Goal: Task Accomplishment & Management: Complete application form

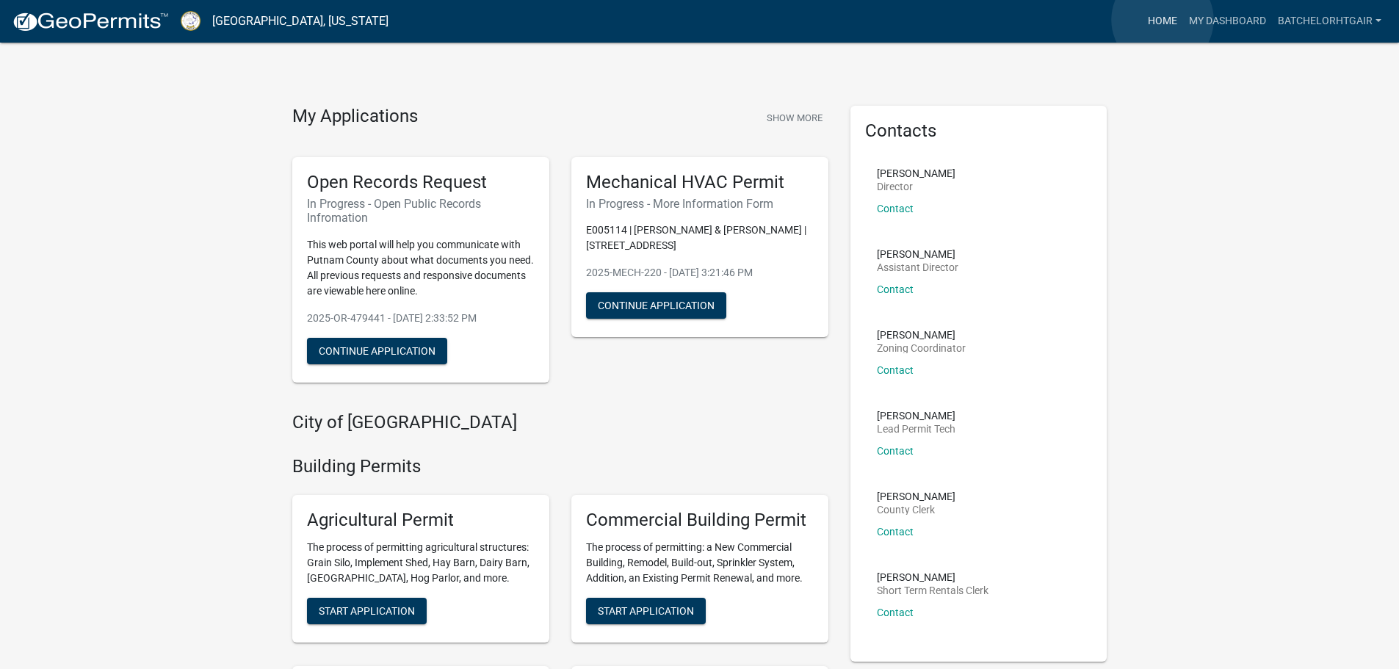
click at [1163, 20] on link "Home" at bounding box center [1162, 21] width 41 height 28
click at [1226, 21] on link "My Dashboard" at bounding box center [1227, 21] width 89 height 28
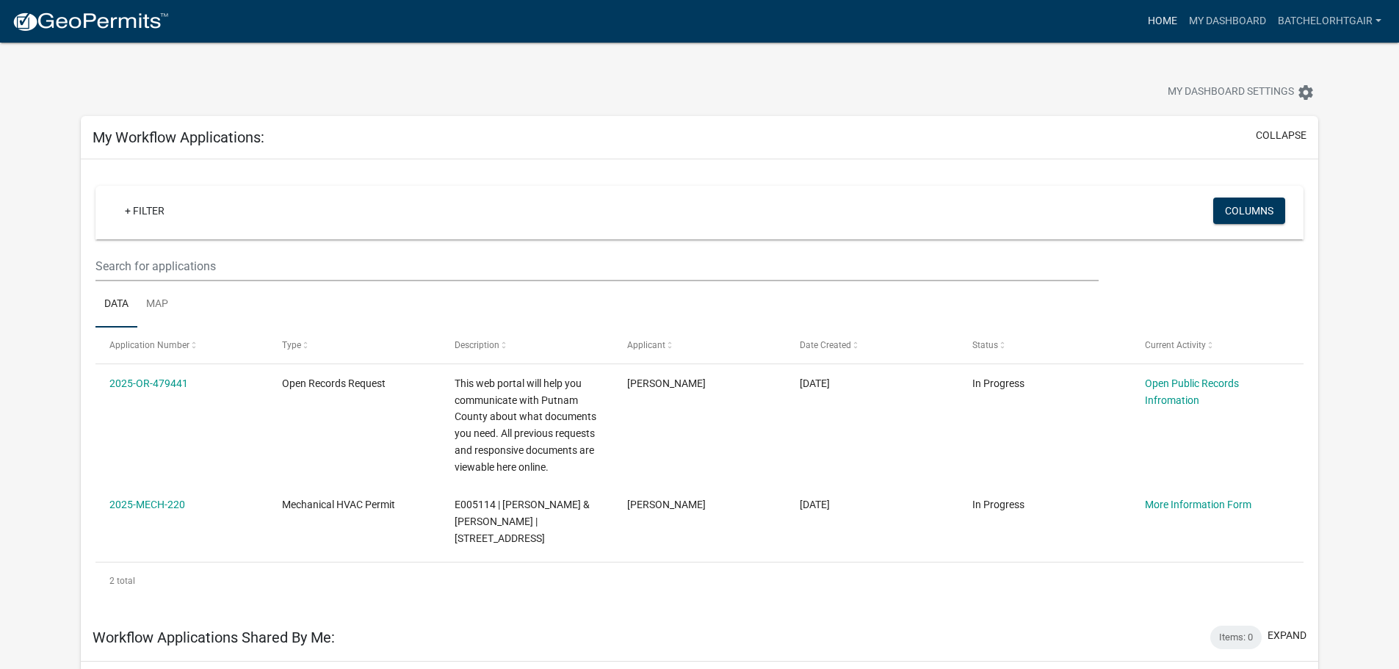
click at [1145, 20] on link "Home" at bounding box center [1162, 21] width 41 height 28
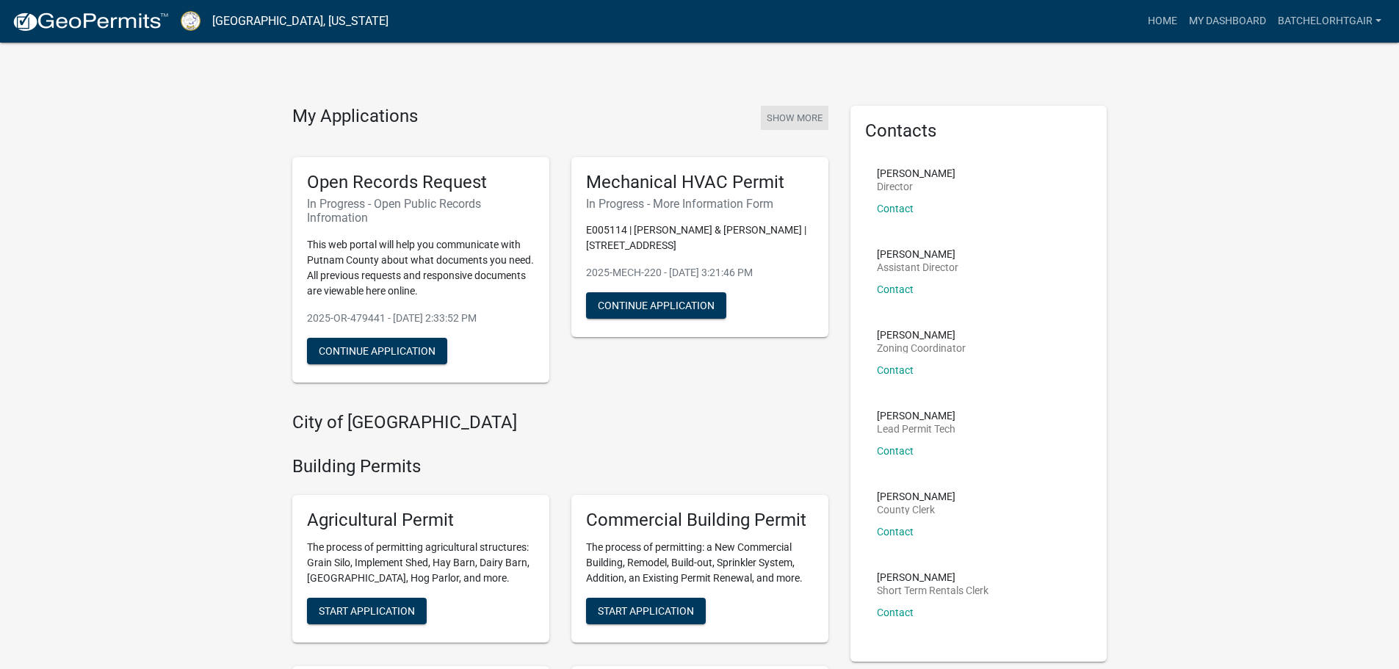
click at [814, 113] on button "Show More" at bounding box center [795, 118] width 68 height 24
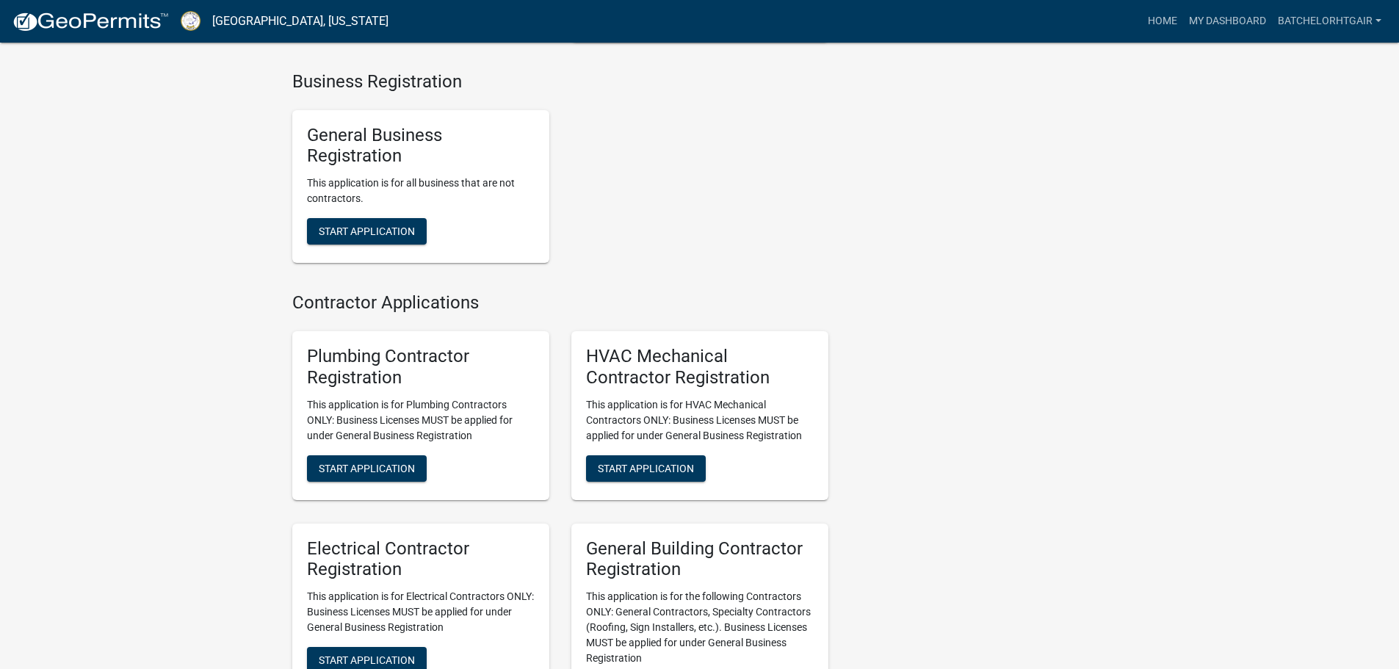
scroll to position [2938, 0]
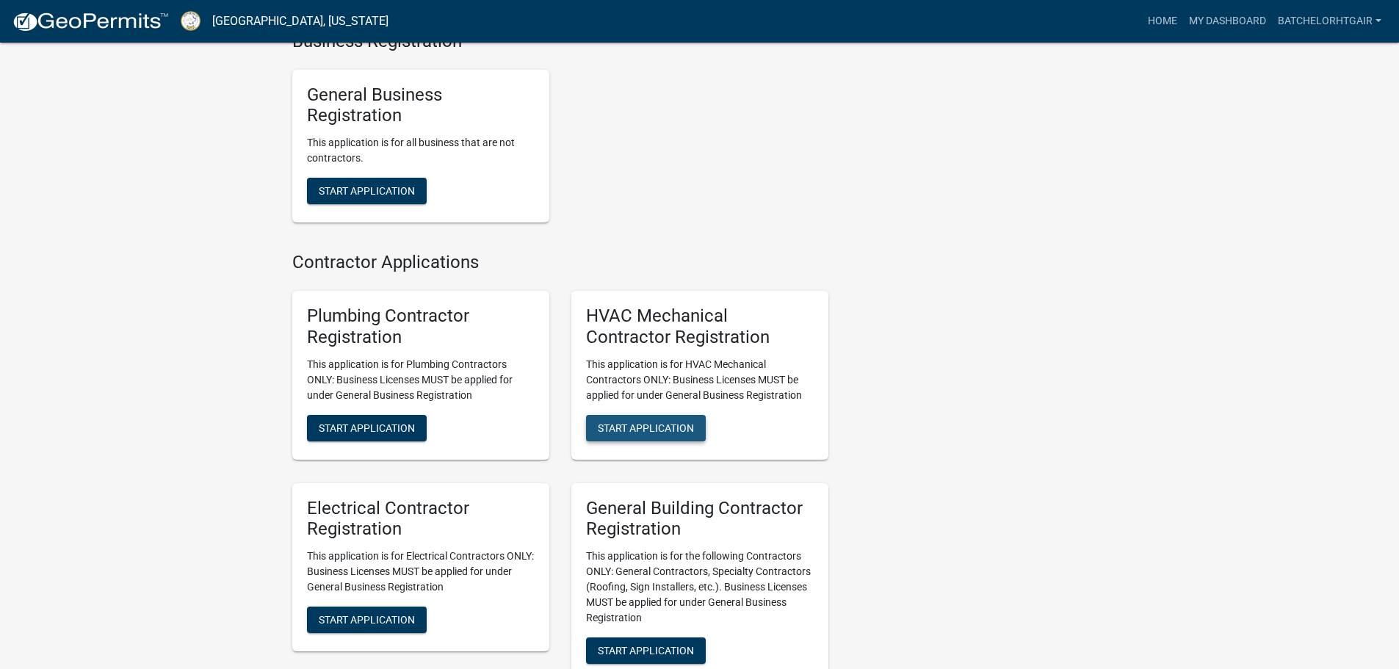
click at [648, 433] on span "Start Application" at bounding box center [646, 428] width 96 height 12
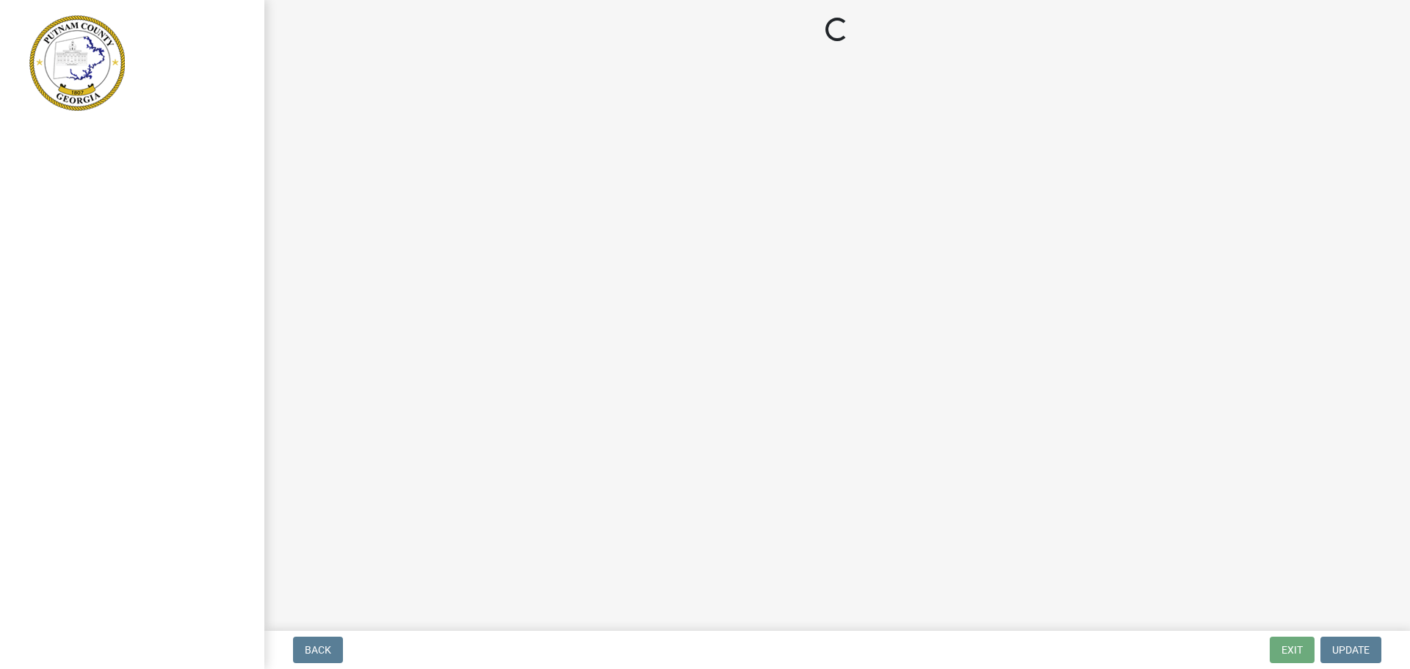
select select "GA"
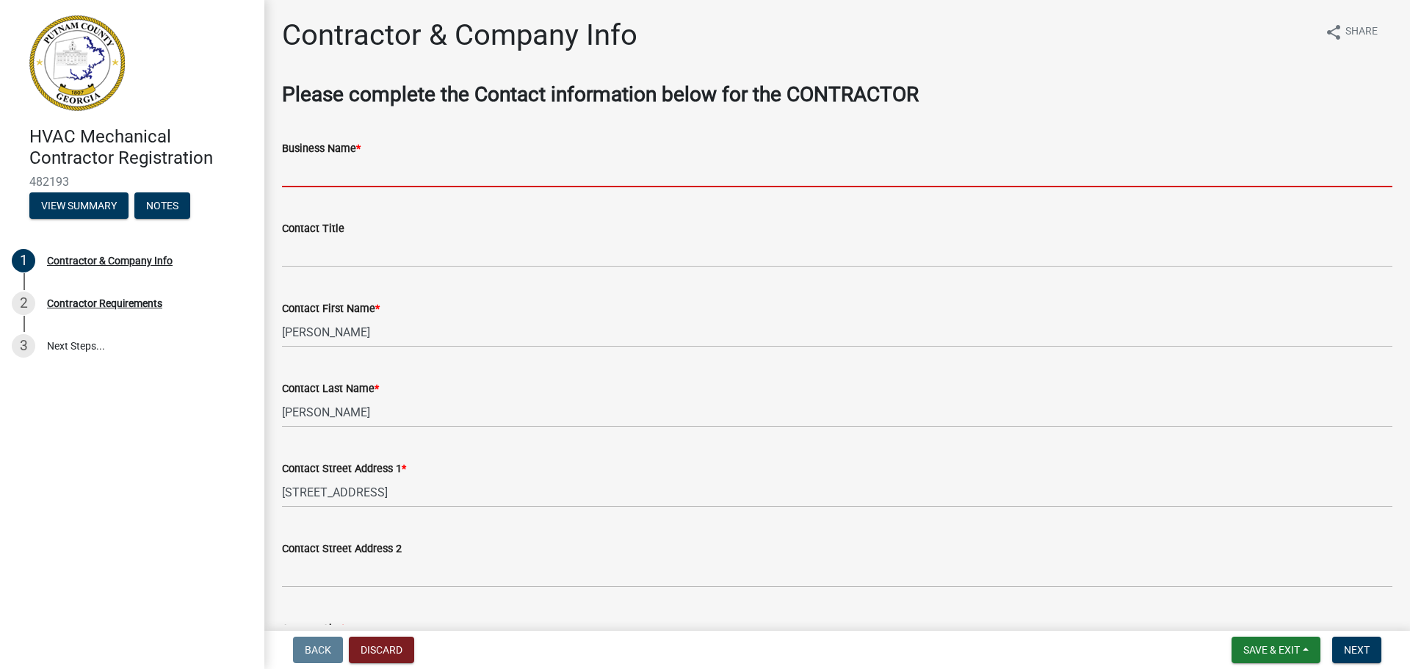
click at [400, 178] on input "Business Name *" at bounding box center [837, 172] width 1110 height 30
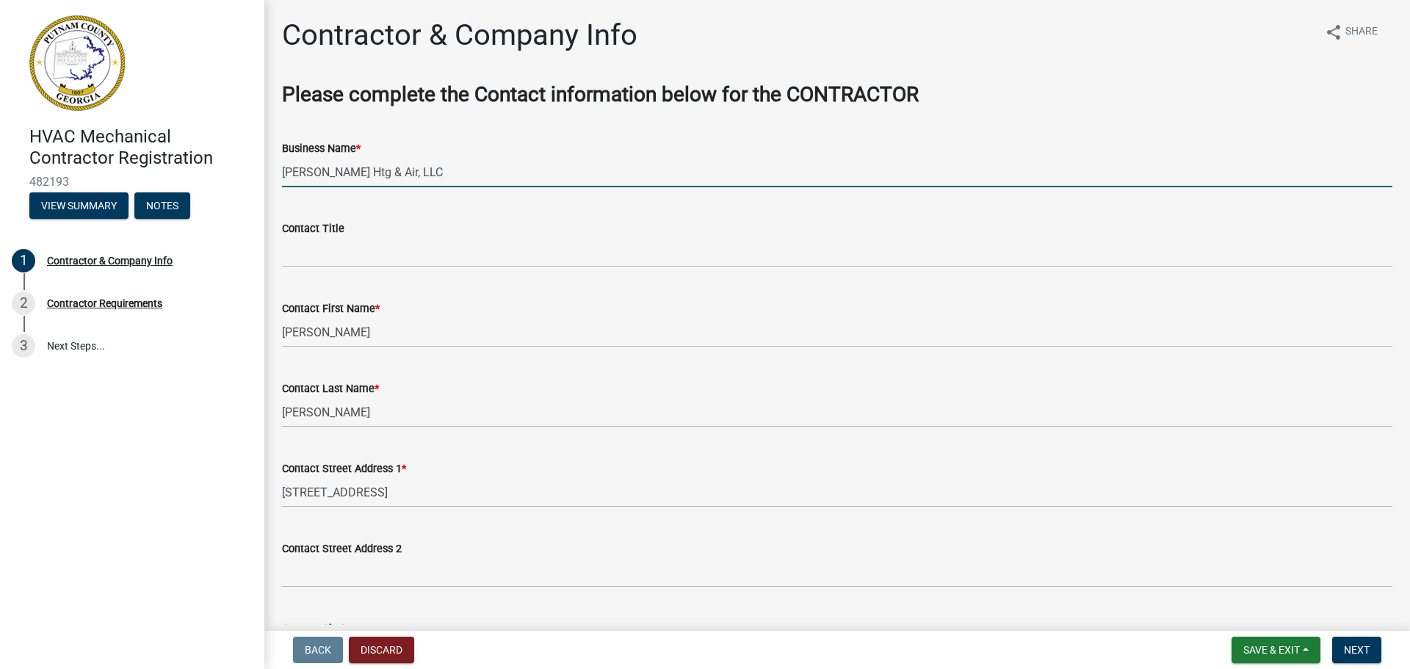
type input "[PERSON_NAME] Htg & Air, LLC"
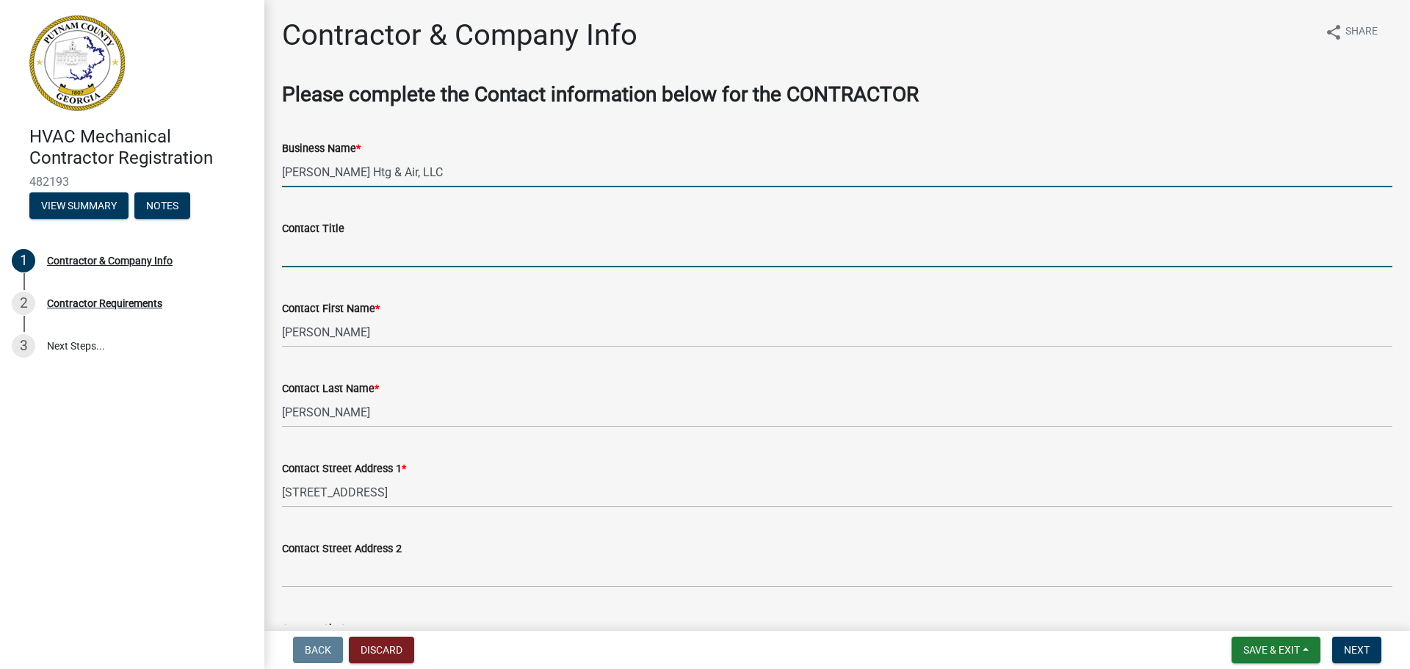
click at [319, 246] on input "Contact Title" at bounding box center [837, 252] width 1110 height 30
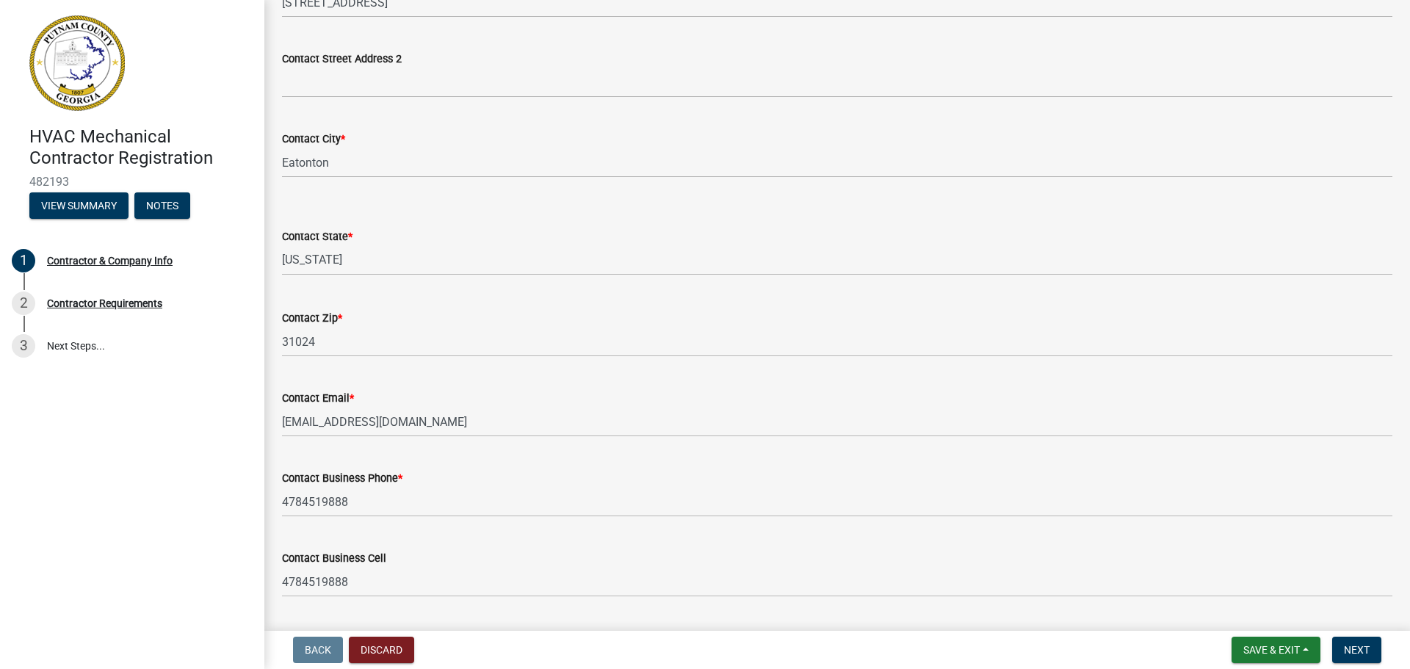
scroll to position [531, 0]
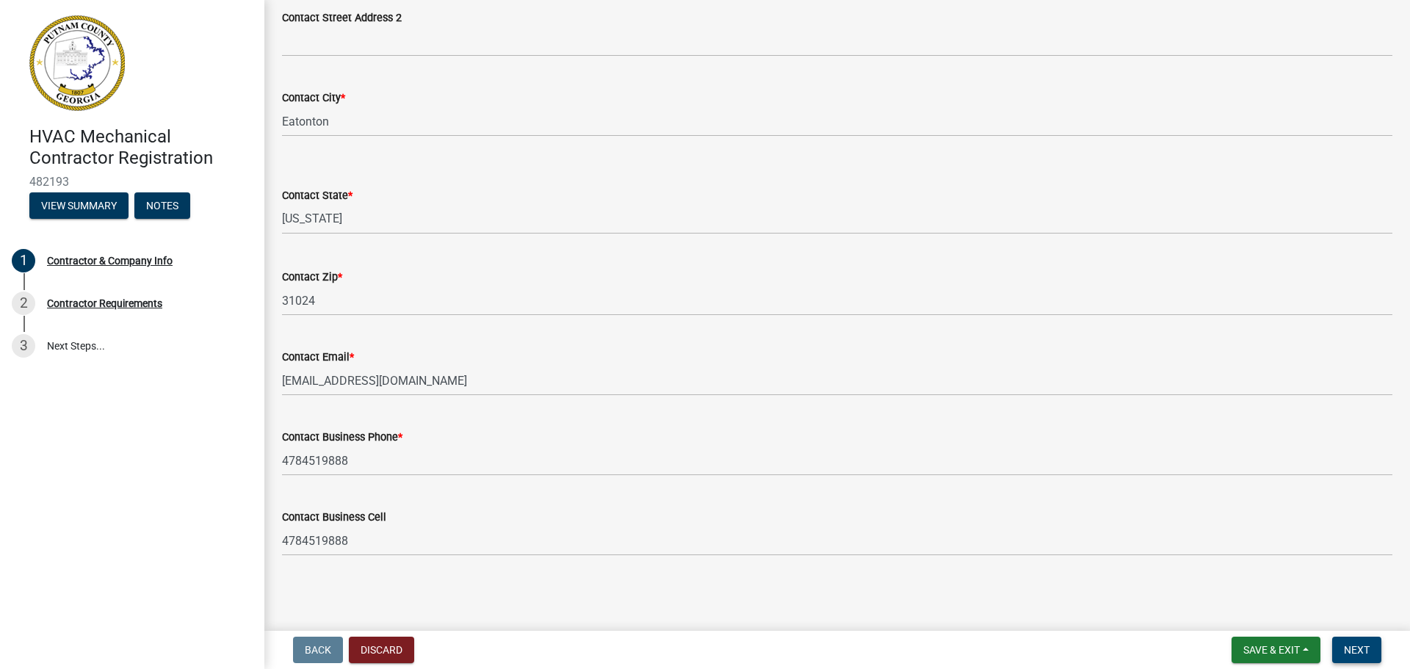
type input "Owner"
click at [1361, 648] on span "Next" at bounding box center [1357, 650] width 26 height 12
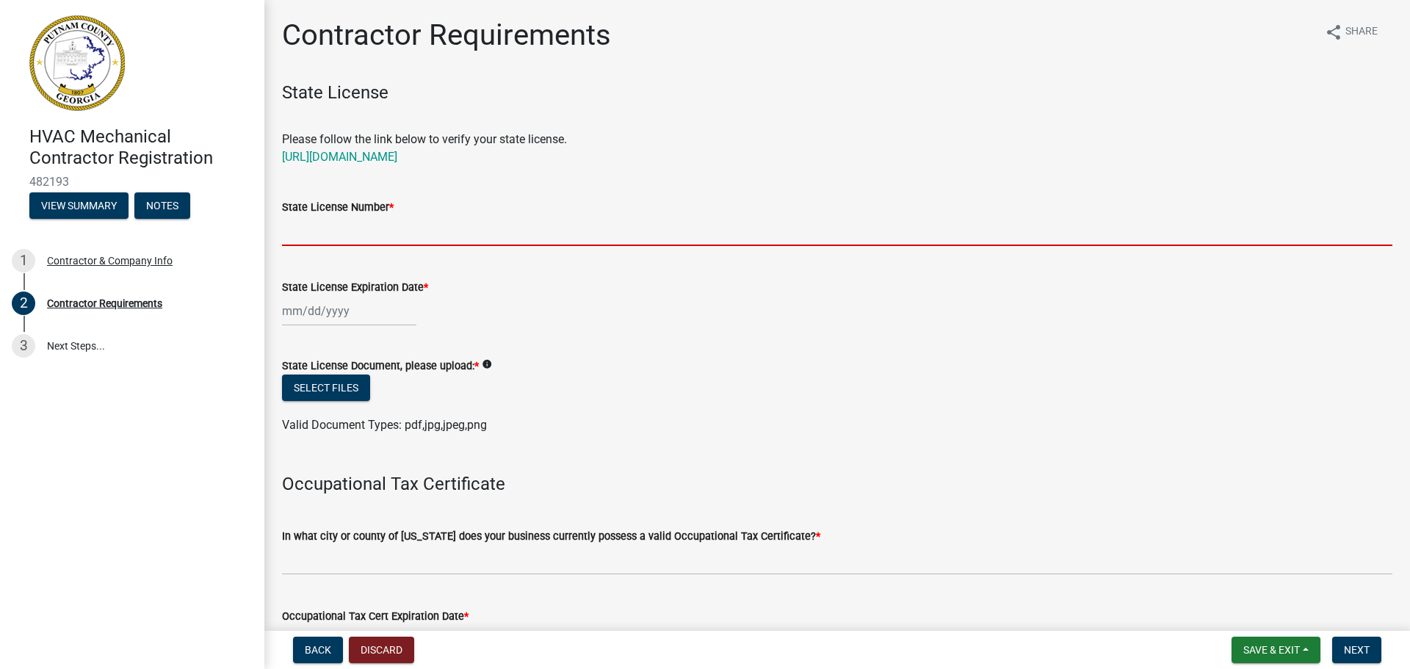
click at [394, 230] on input "State License Number *" at bounding box center [837, 231] width 1110 height 30
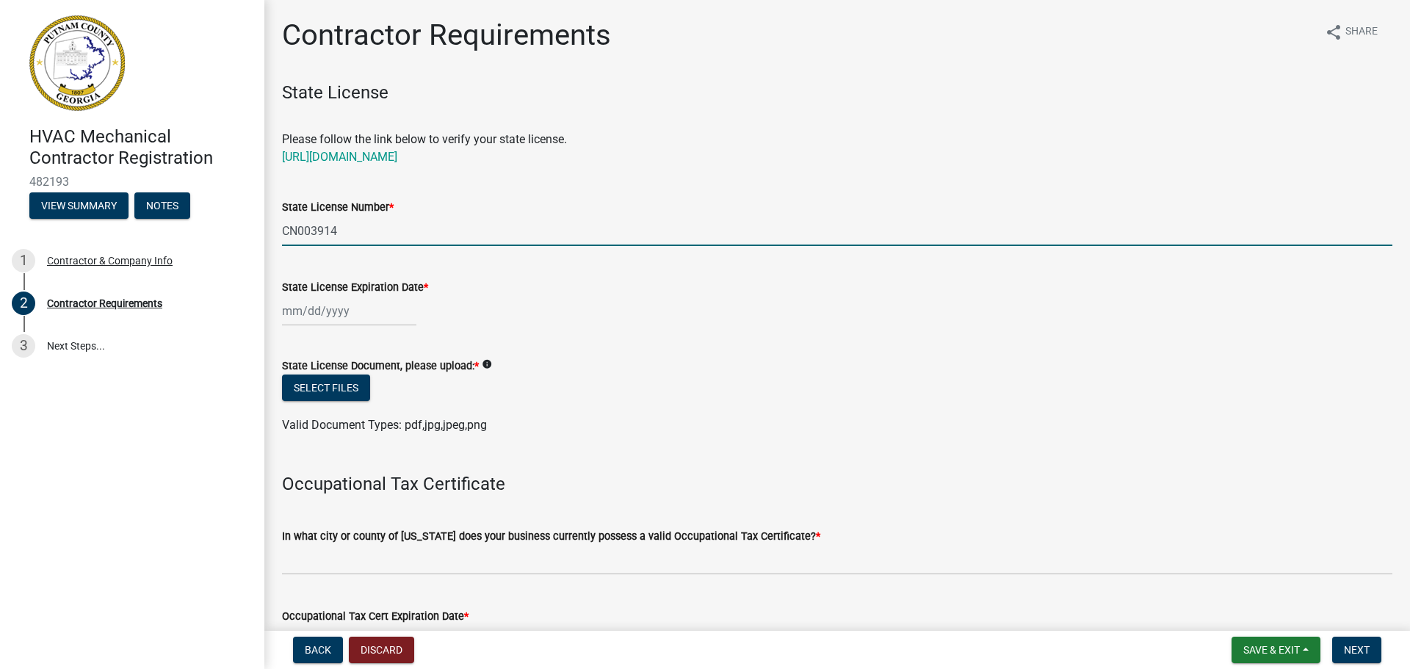
type input "CN003914"
click at [279, 311] on div "State License Expiration Date *" at bounding box center [837, 292] width 1132 height 68
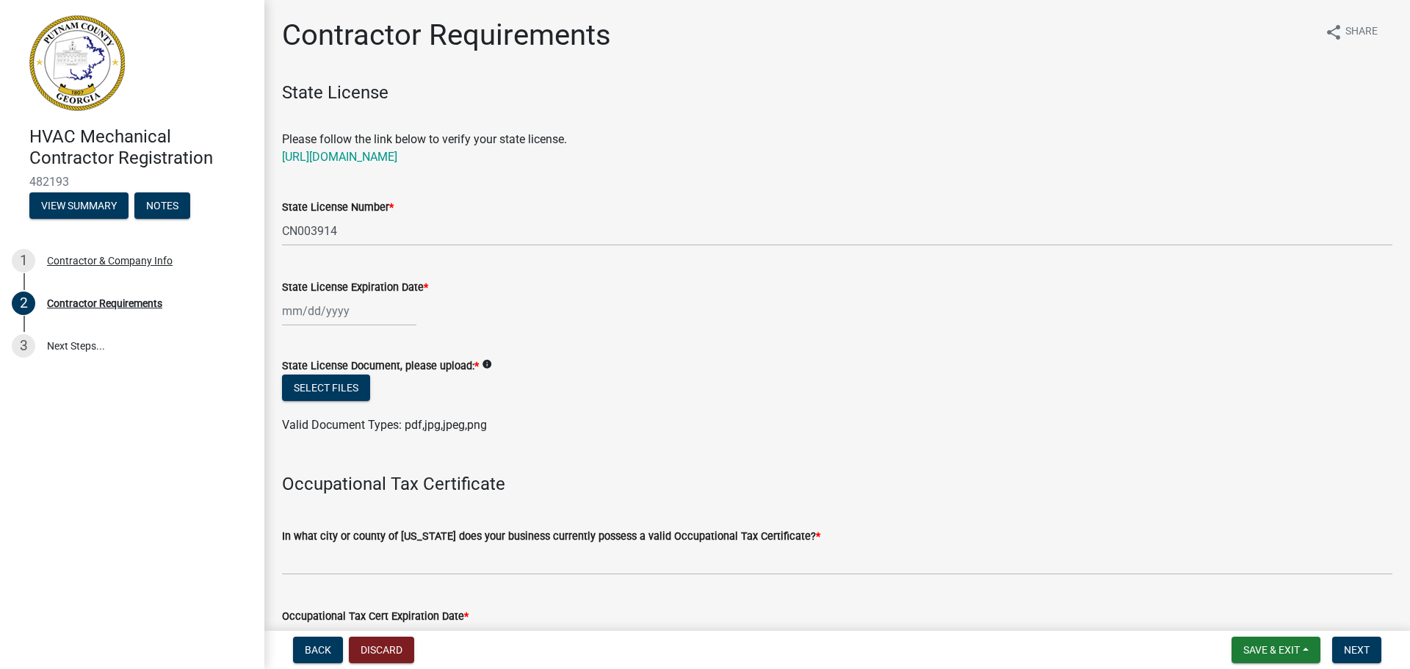
click at [283, 311] on div at bounding box center [349, 311] width 134 height 30
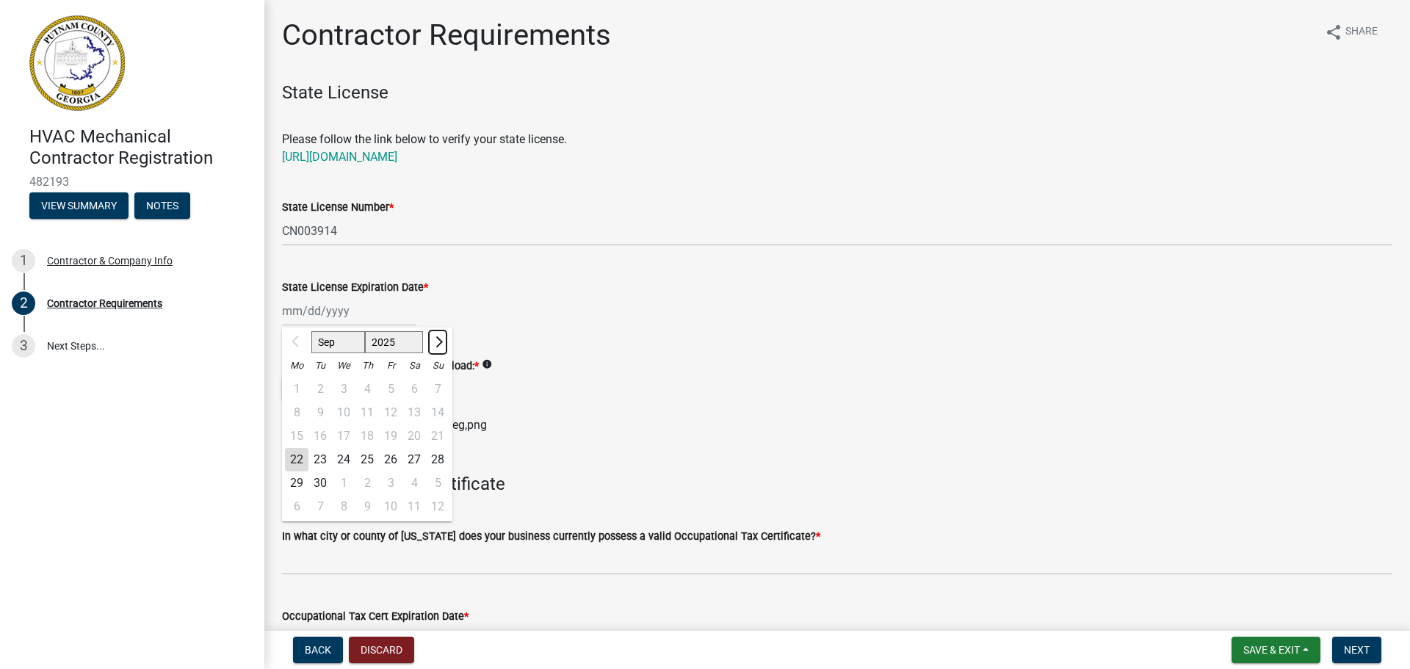
click at [439, 339] on span "Next month" at bounding box center [437, 341] width 11 height 11
select select "12"
click at [347, 480] on div "31" at bounding box center [344, 484] width 24 height 24
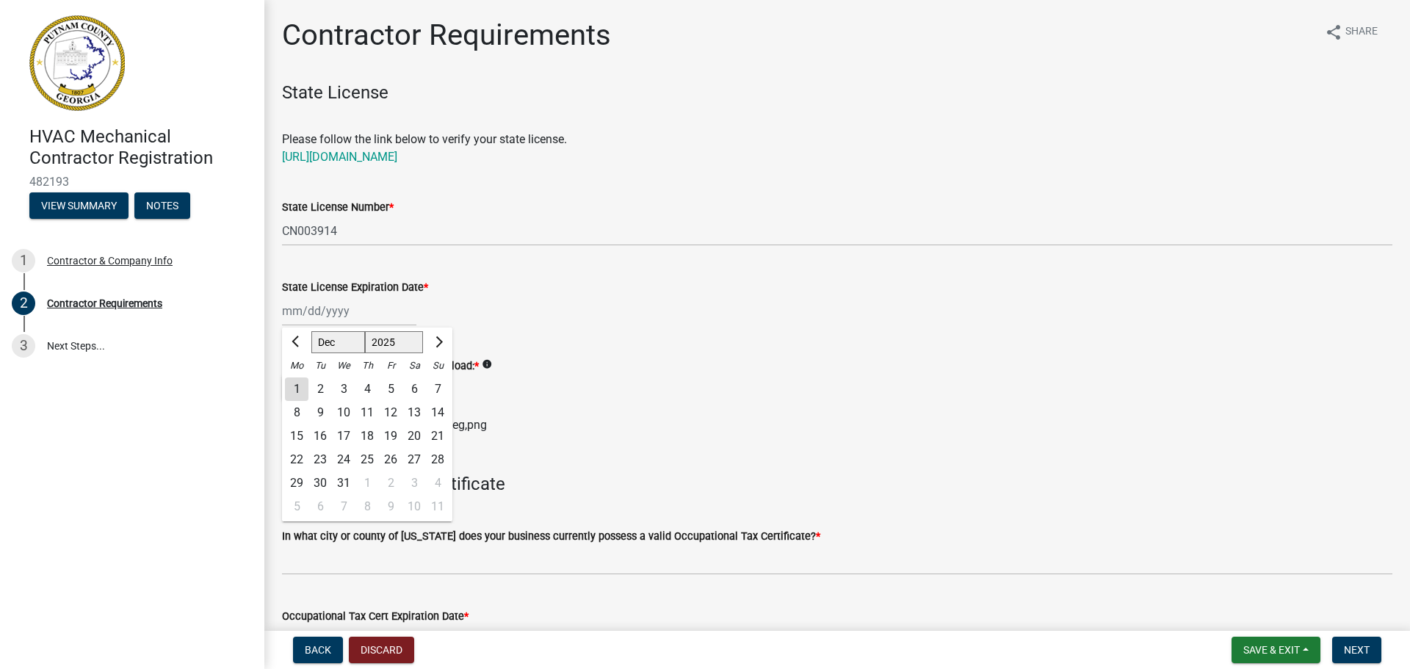
type input "12/31/2025"
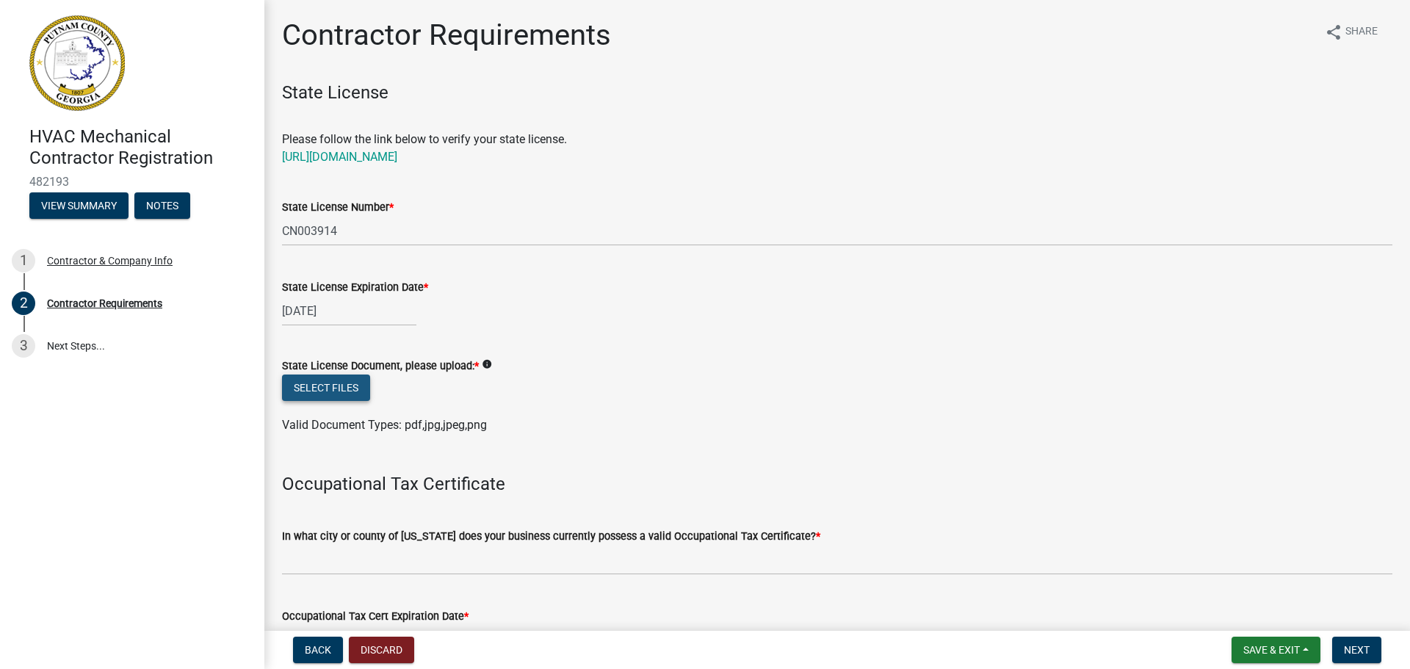
click at [347, 389] on button "Select files" at bounding box center [326, 388] width 88 height 26
click at [344, 387] on button "Select files" at bounding box center [326, 388] width 88 height 26
click at [339, 380] on button "Select files" at bounding box center [326, 388] width 88 height 26
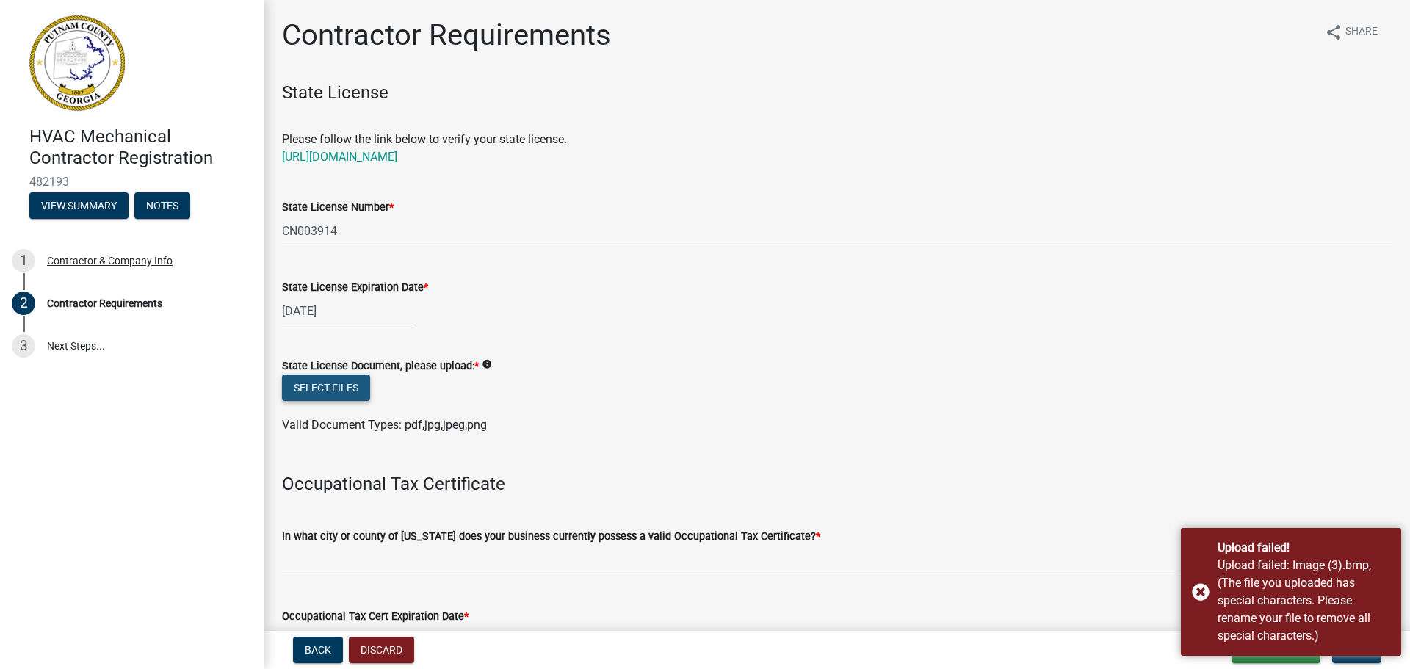
click at [331, 377] on button "Select files" at bounding box center [326, 388] width 88 height 26
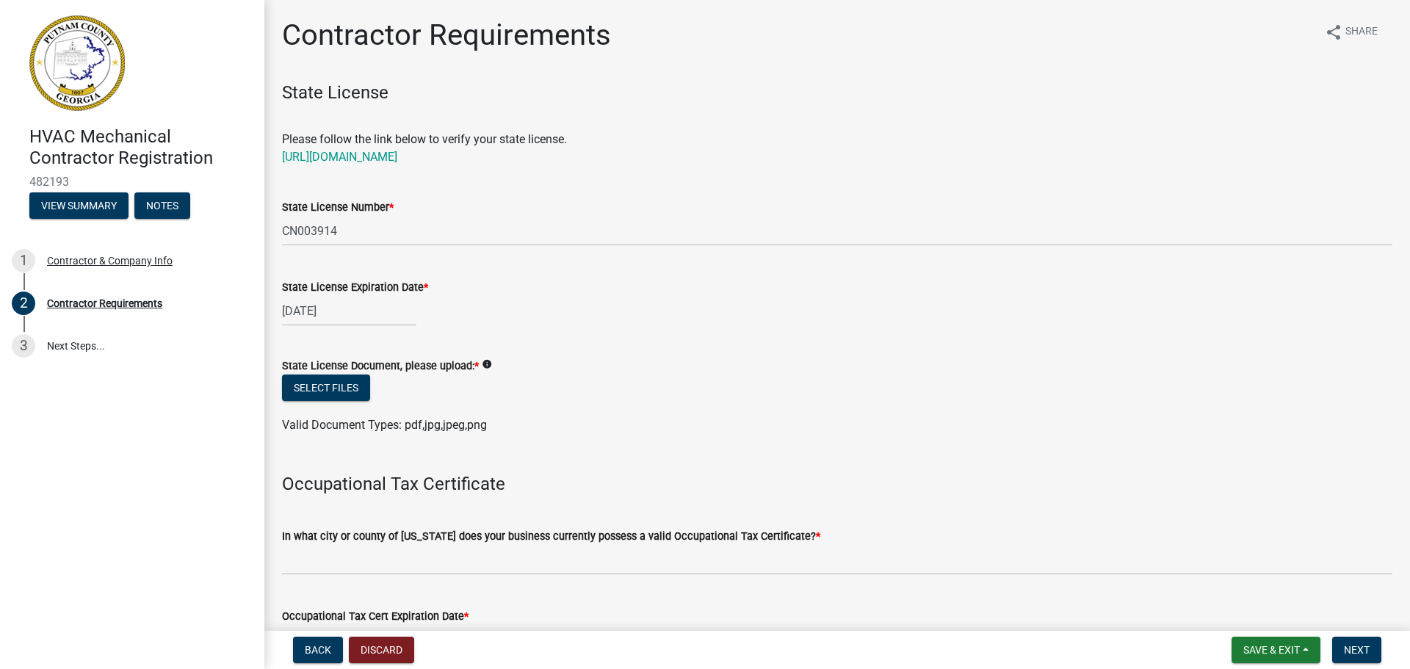
click at [484, 364] on icon "info" at bounding box center [487, 364] width 10 height 10
click at [303, 383] on button "Select files" at bounding box center [326, 388] width 88 height 26
click at [389, 159] on link "https://goals.sos.ga.gov/GASOSOneStop/s/licensee-search" at bounding box center [339, 157] width 115 height 14
click at [353, 379] on button "Select files" at bounding box center [326, 388] width 88 height 26
click at [330, 388] on button "Select files" at bounding box center [326, 388] width 88 height 26
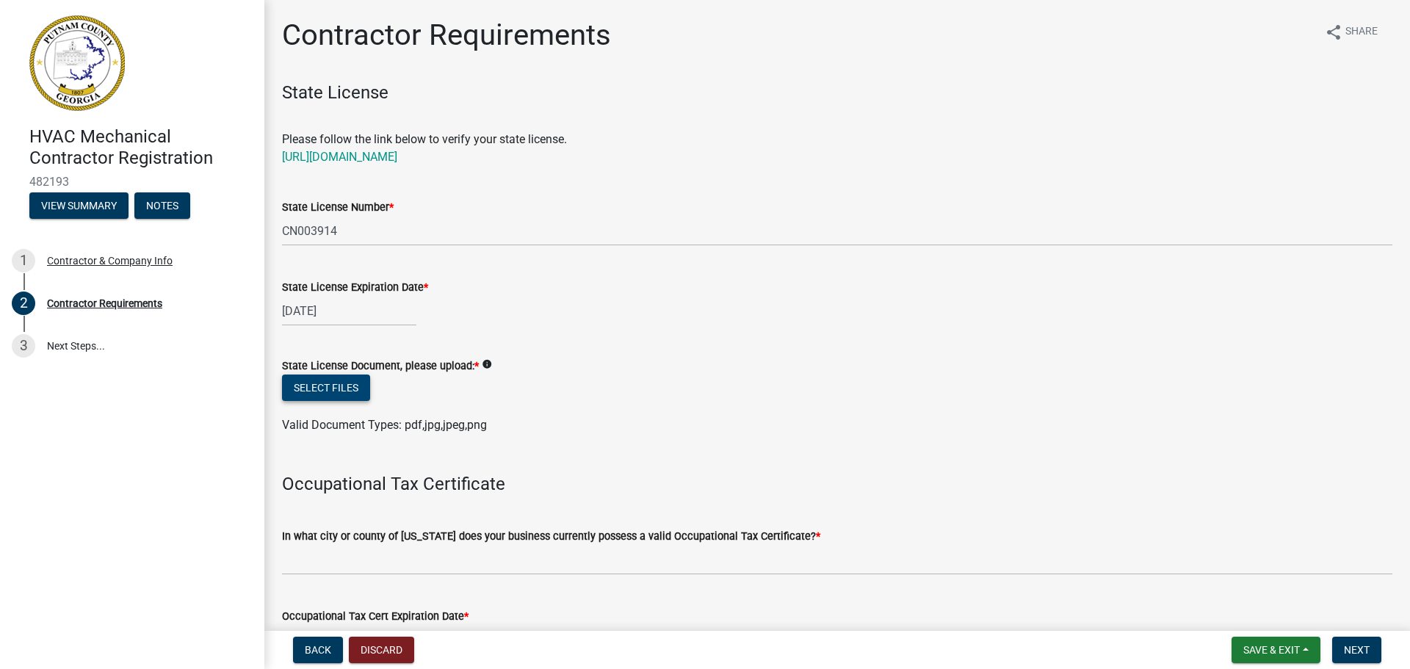
click at [307, 382] on button "Select files" at bounding box center [326, 388] width 88 height 26
click at [345, 383] on button "Select files" at bounding box center [326, 388] width 88 height 26
click at [485, 362] on icon "info" at bounding box center [487, 364] width 10 height 10
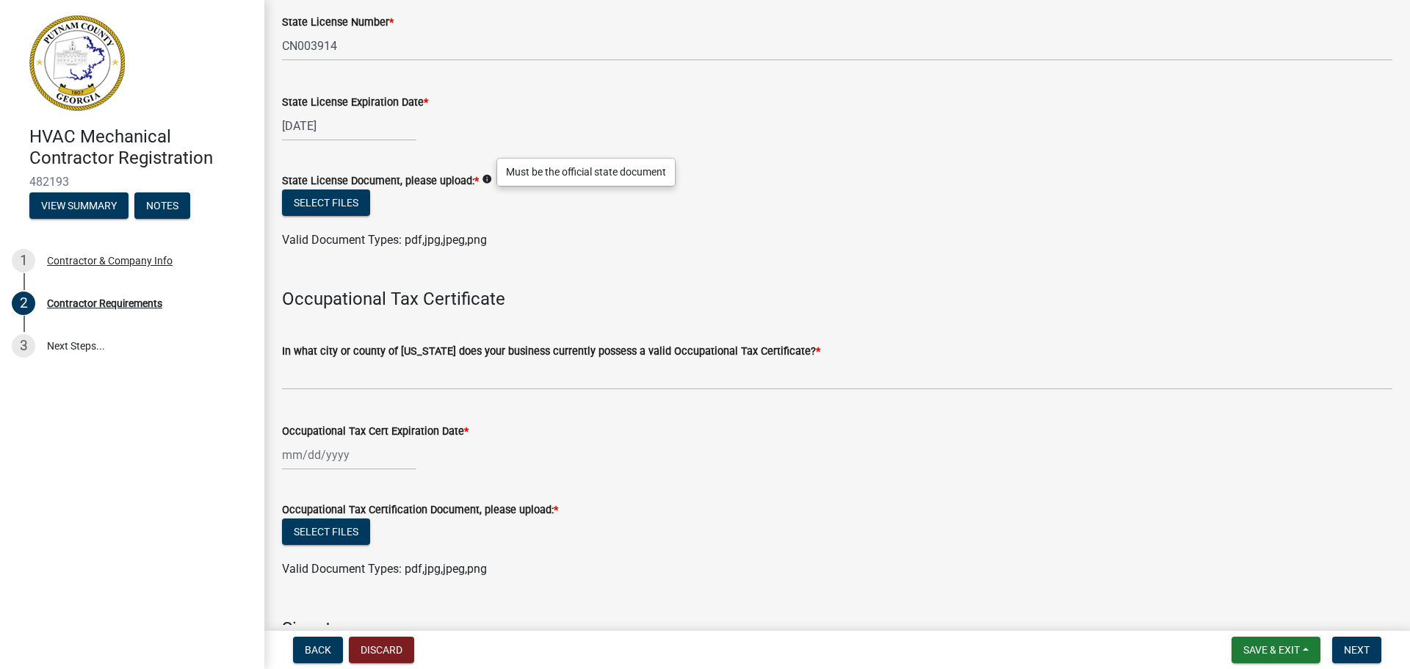
scroll to position [196, 0]
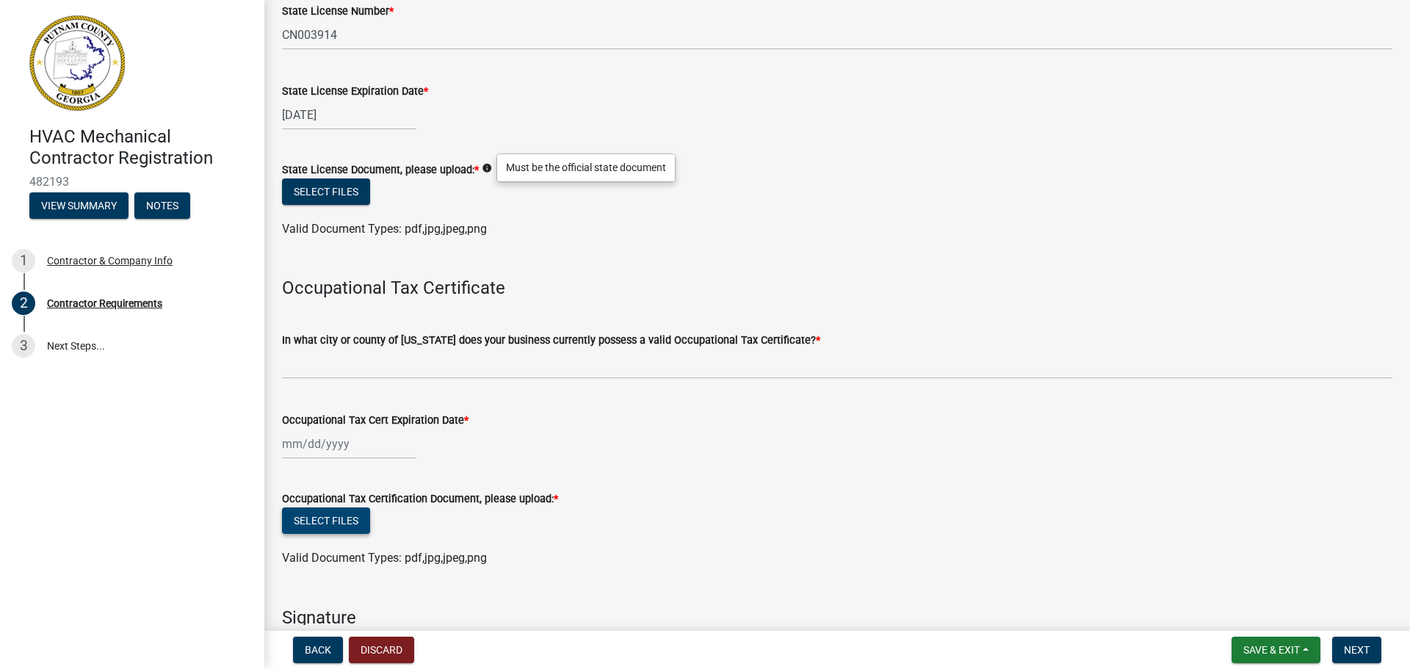
click at [333, 521] on button "Select files" at bounding box center [326, 520] width 88 height 26
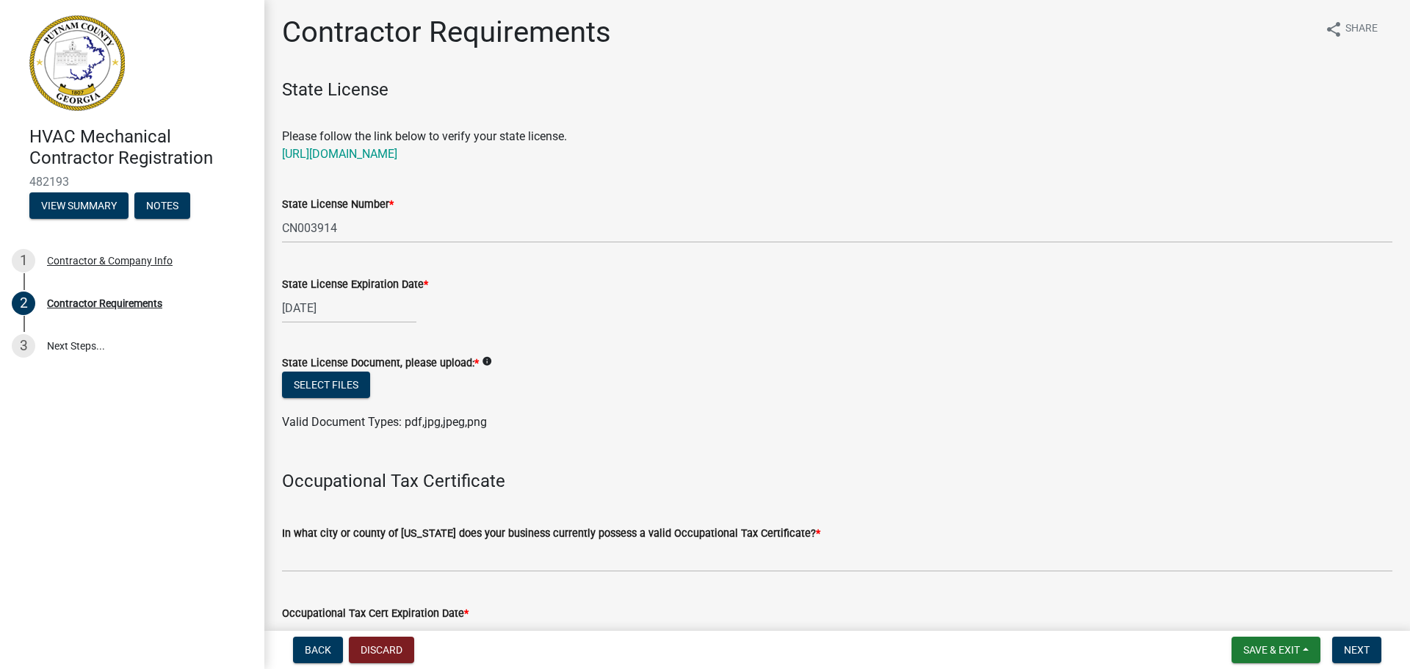
scroll to position [0, 0]
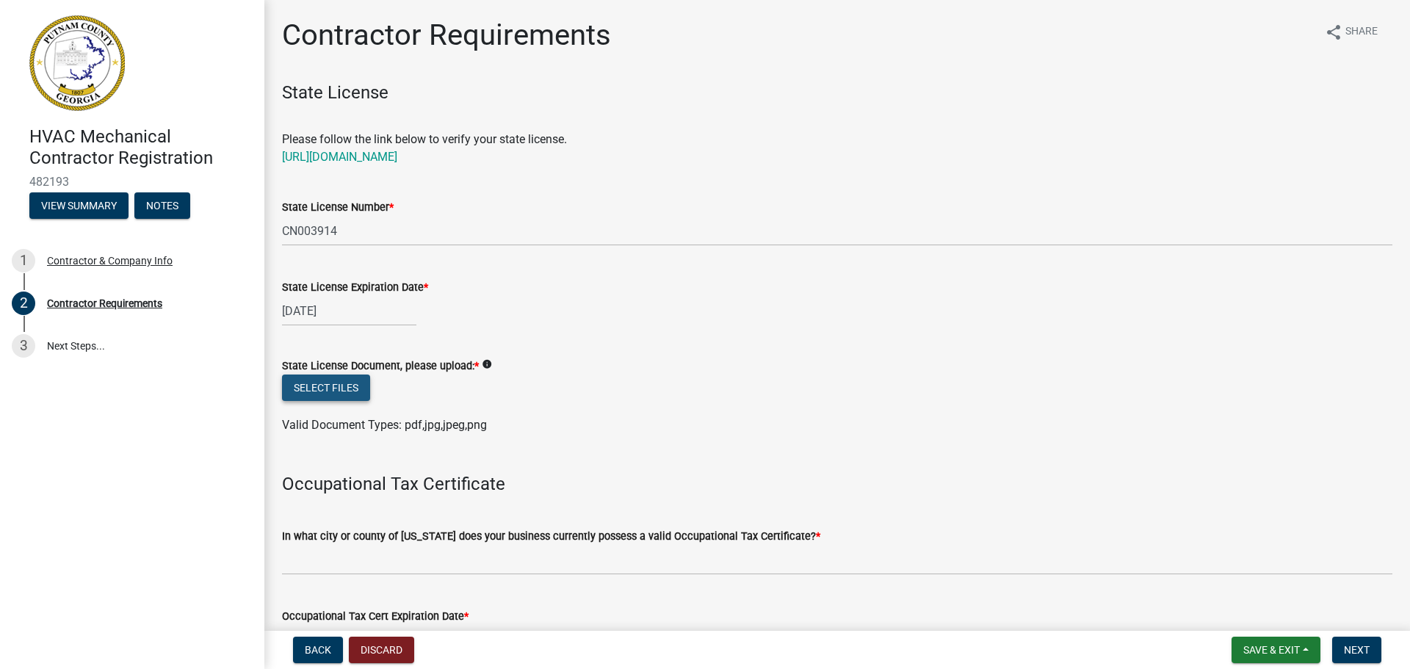
click at [333, 394] on button "Select files" at bounding box center [326, 388] width 88 height 26
click at [95, 204] on button "View Summary" at bounding box center [78, 205] width 99 height 26
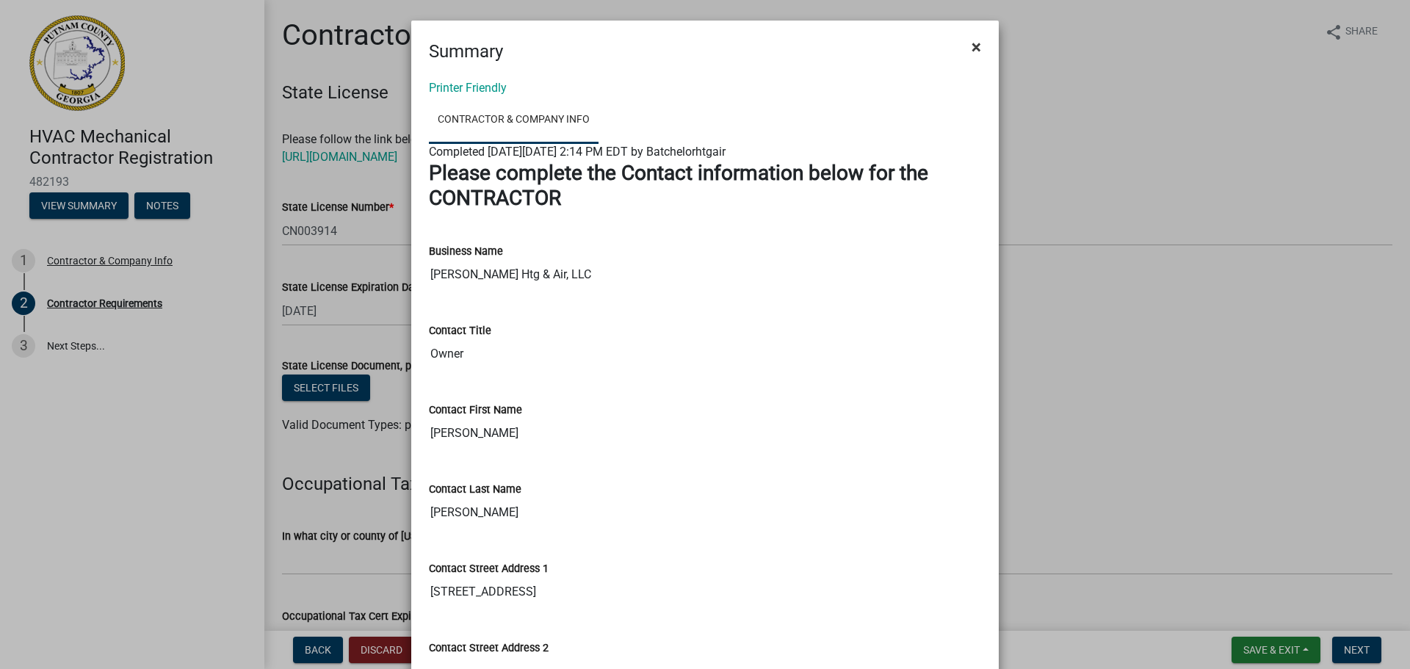
click at [973, 50] on span "×" at bounding box center [977, 47] width 10 height 21
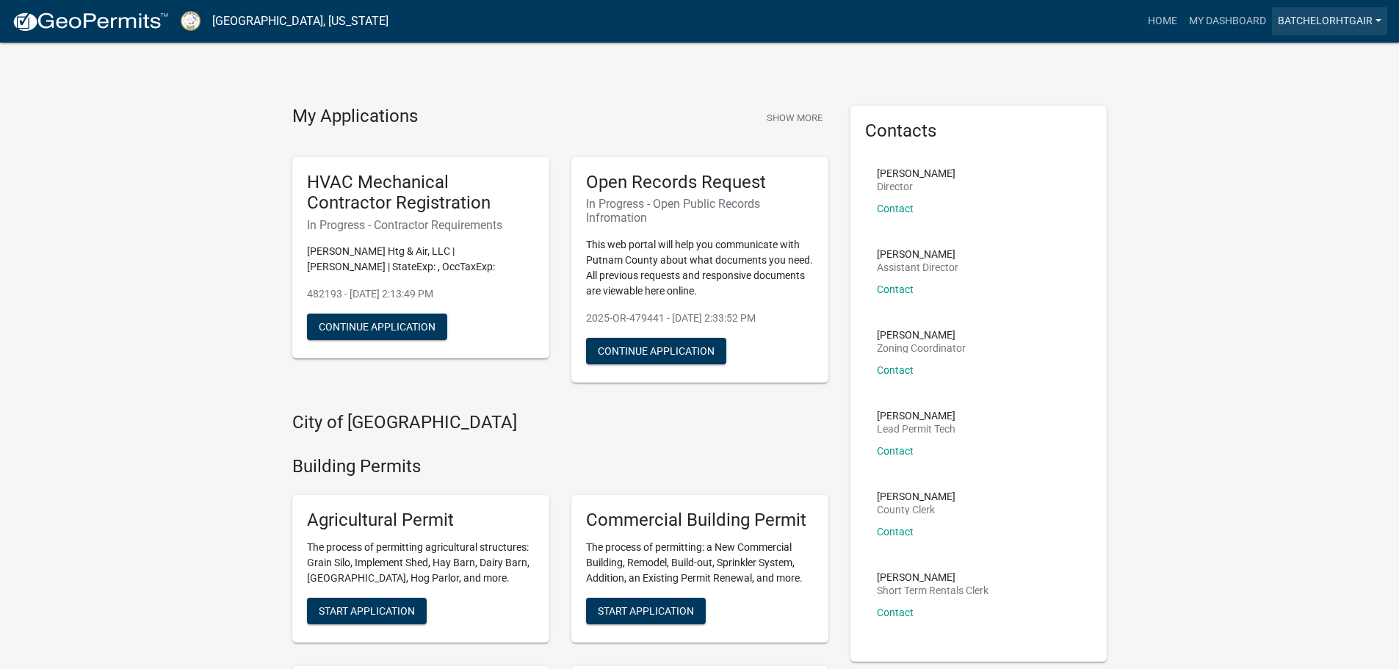
click at [1304, 25] on link "Batchelorhtgair" at bounding box center [1329, 21] width 115 height 28
click at [1303, 54] on link "Account" at bounding box center [1325, 60] width 126 height 35
